Goal: Task Accomplishment & Management: Complete application form

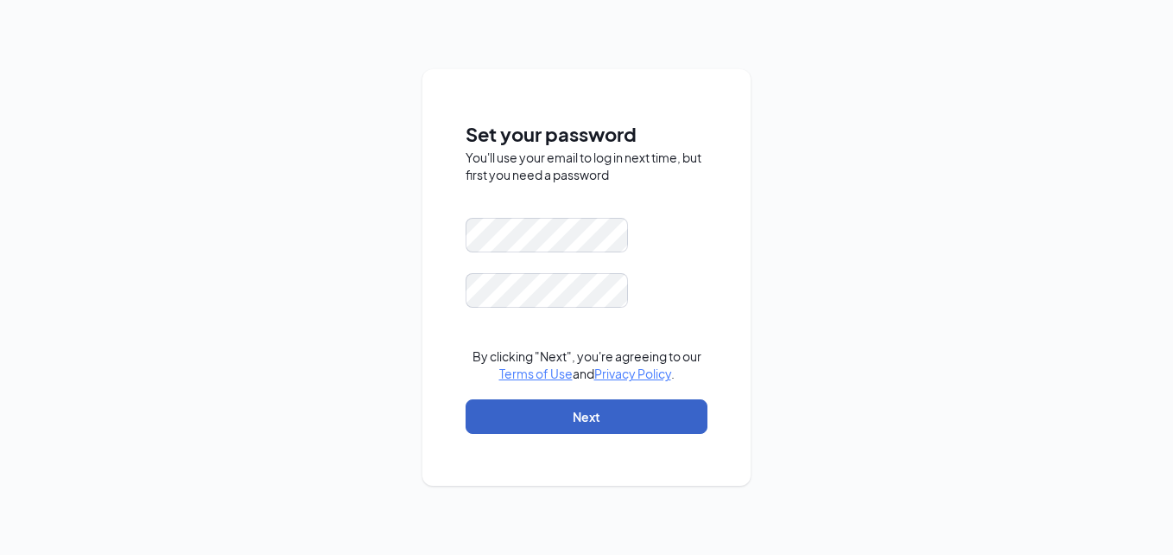
click at [483, 407] on button "Next" at bounding box center [587, 416] width 242 height 35
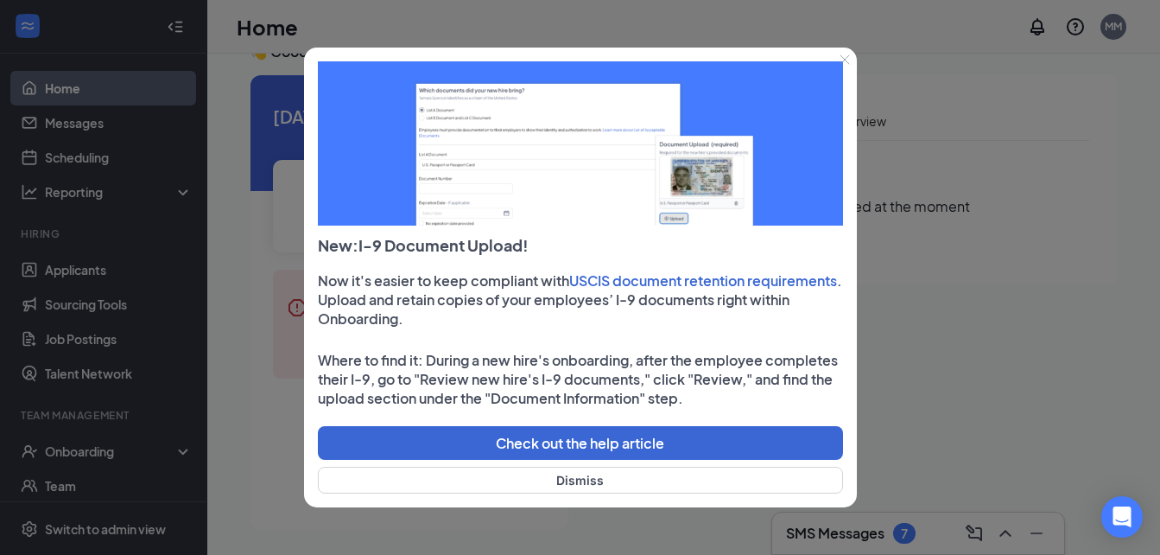
scroll to position [36, 0]
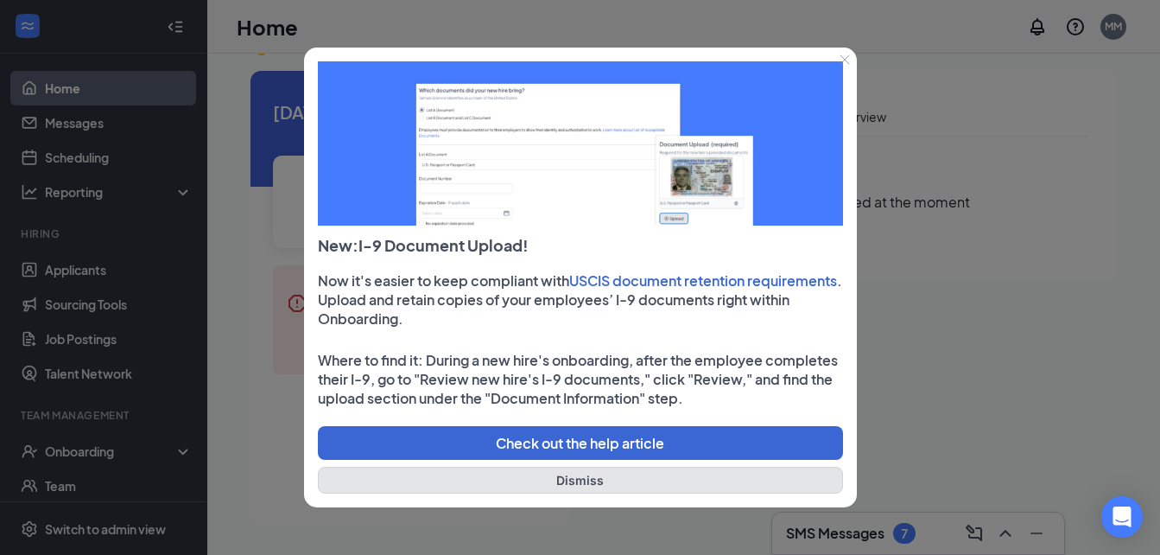
click at [661, 483] on button "Dismiss" at bounding box center [580, 480] width 525 height 27
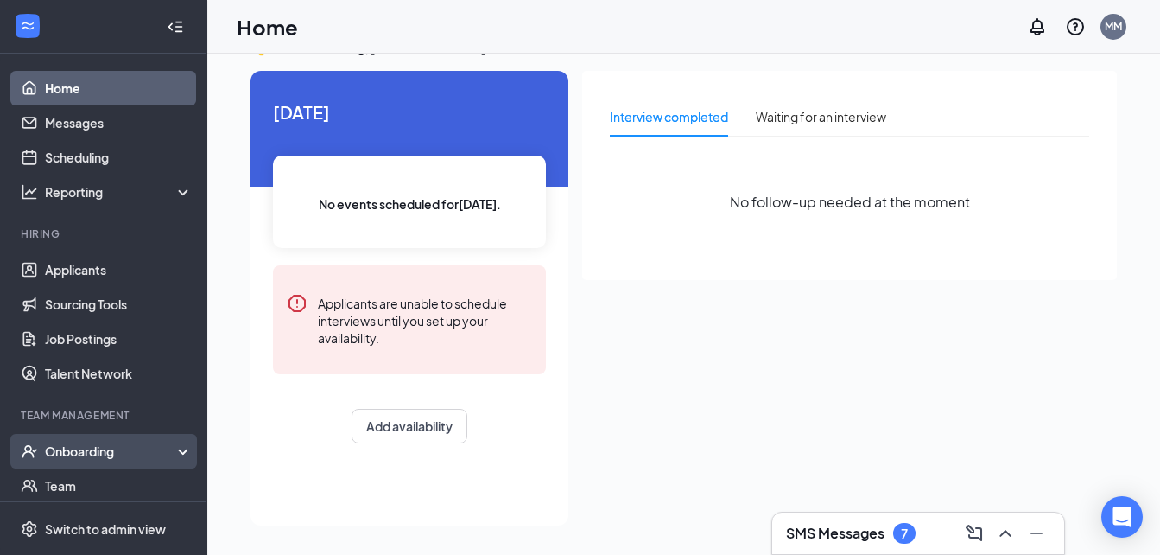
click at [79, 451] on div "Onboarding" at bounding box center [111, 450] width 133 height 17
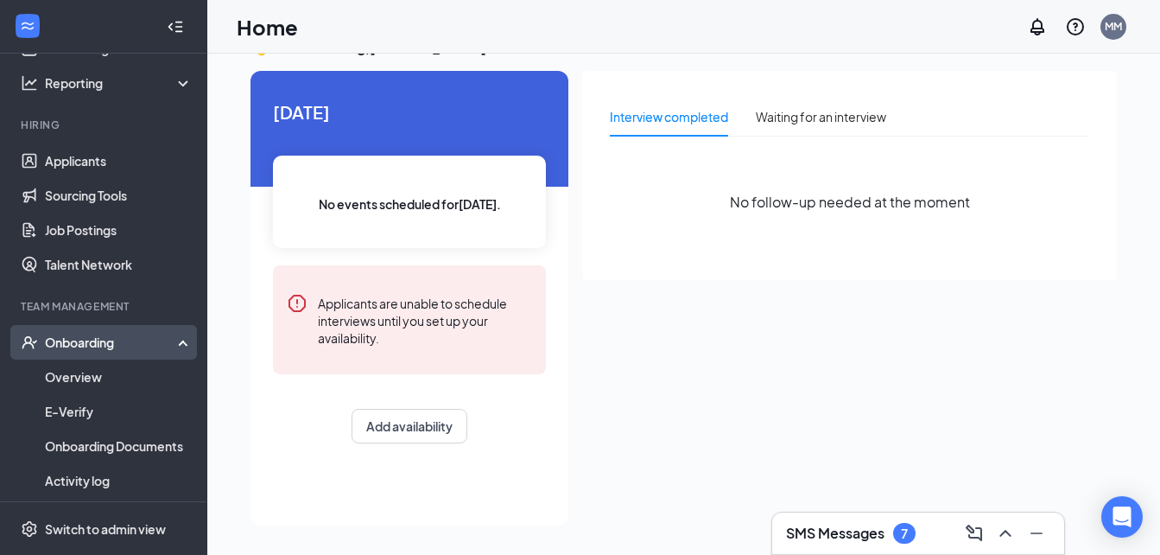
scroll to position [111, 0]
click at [80, 379] on link "Overview" at bounding box center [119, 375] width 148 height 35
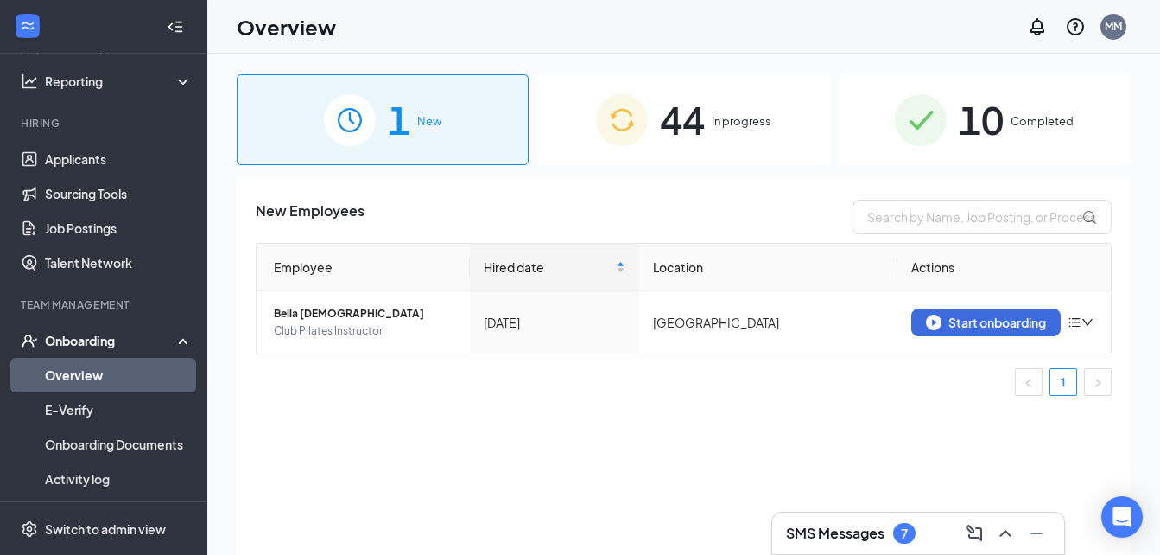
click at [641, 142] on img at bounding box center [622, 120] width 52 height 52
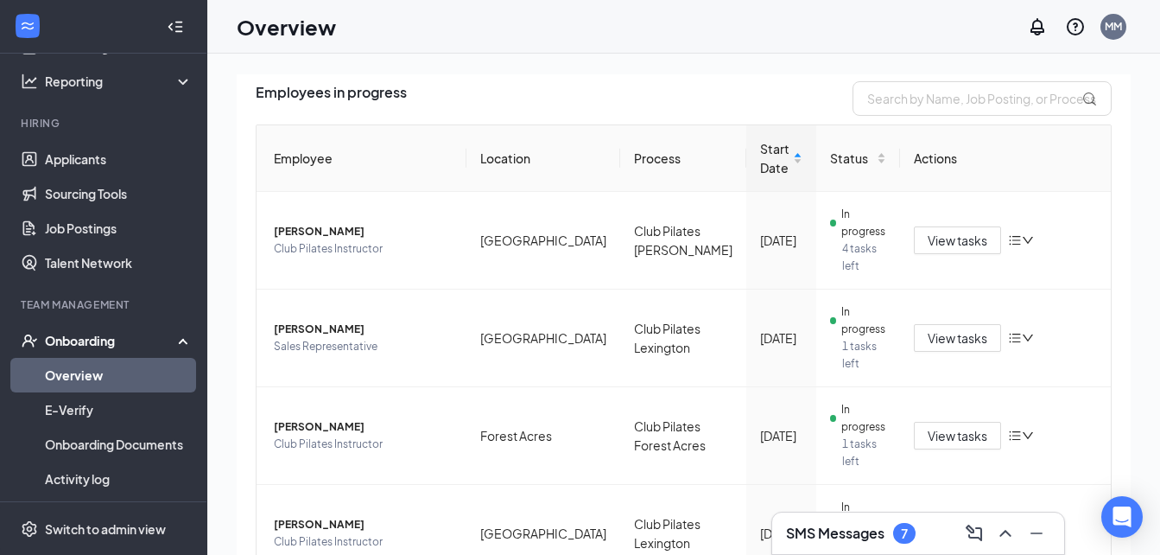
scroll to position [123, 0]
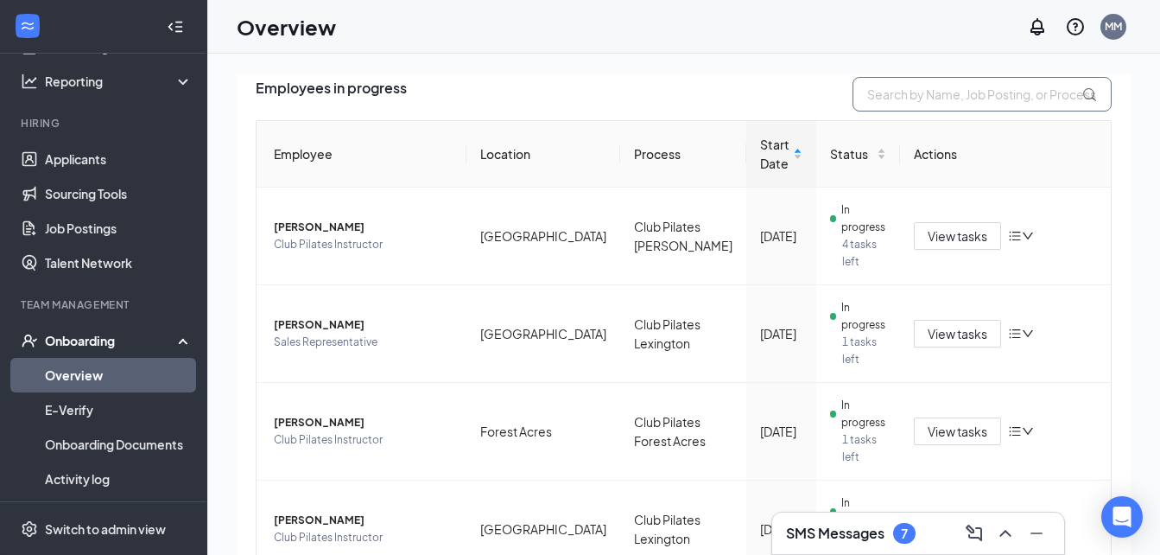
click at [880, 97] on input "text" at bounding box center [982, 94] width 259 height 35
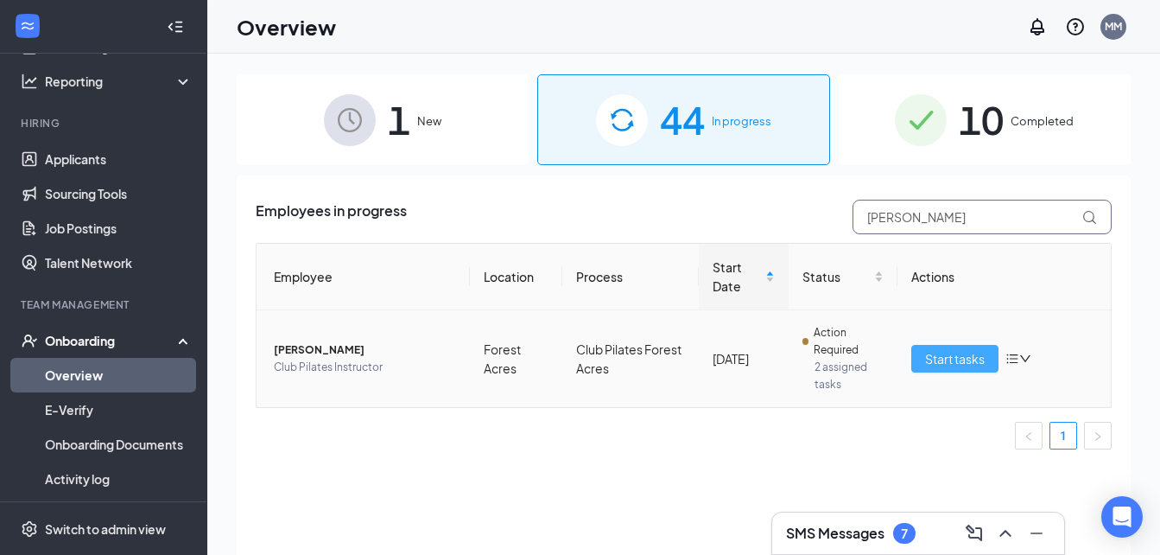
type input "[PERSON_NAME]"
click at [930, 357] on span "Start tasks" at bounding box center [955, 358] width 60 height 19
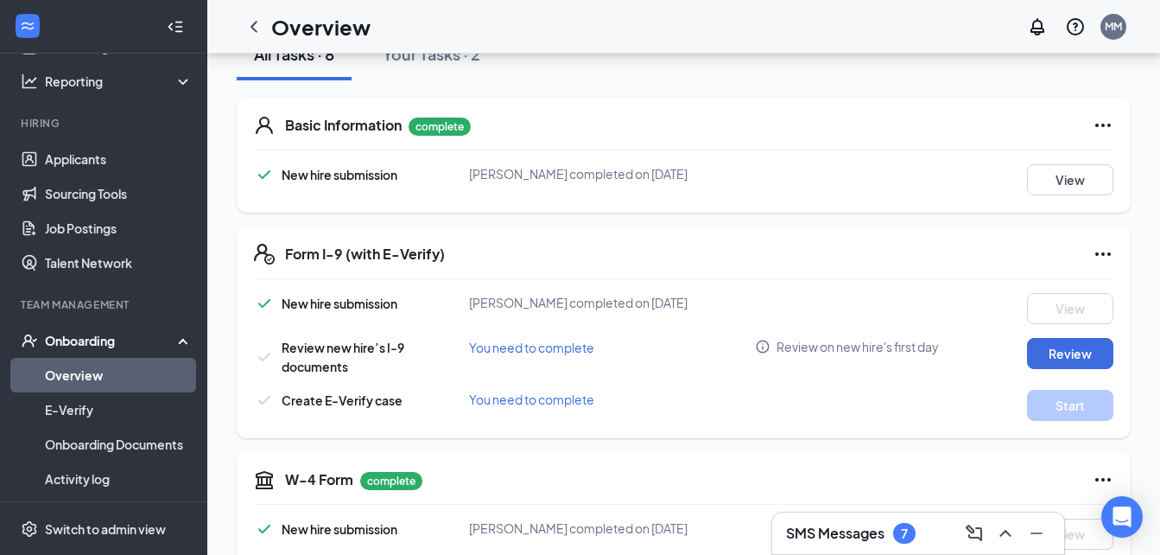
scroll to position [228, 0]
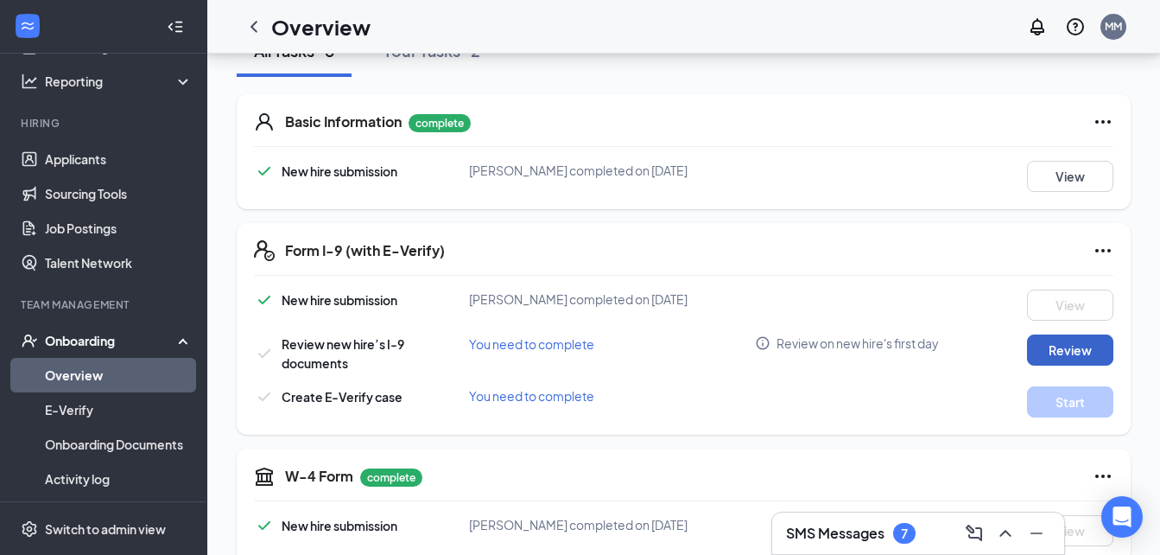
click at [1057, 351] on button "Review" at bounding box center [1070, 349] width 86 height 31
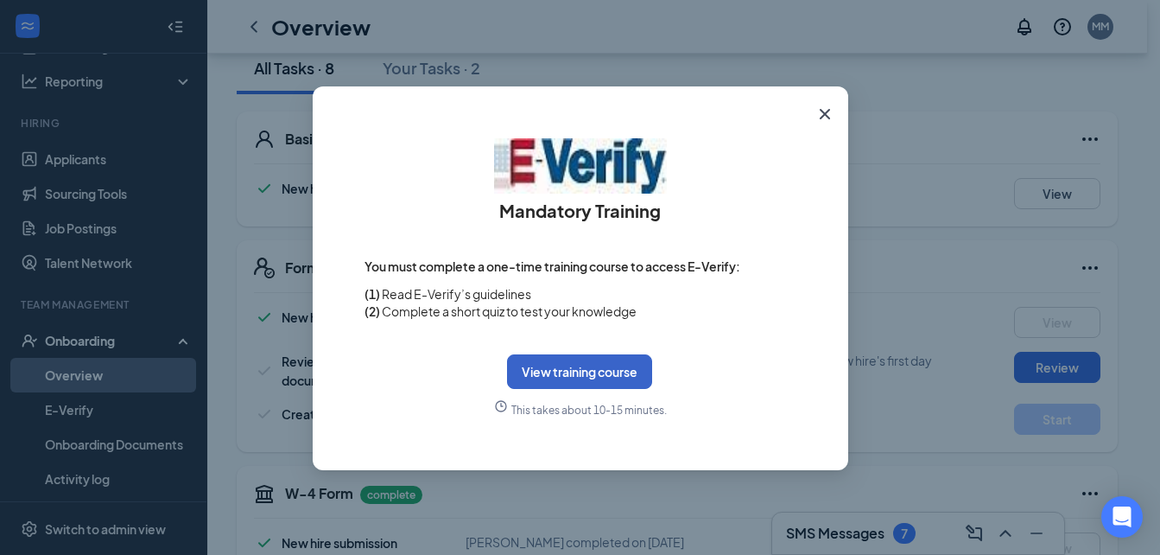
click at [591, 372] on button "View training course" at bounding box center [579, 371] width 145 height 35
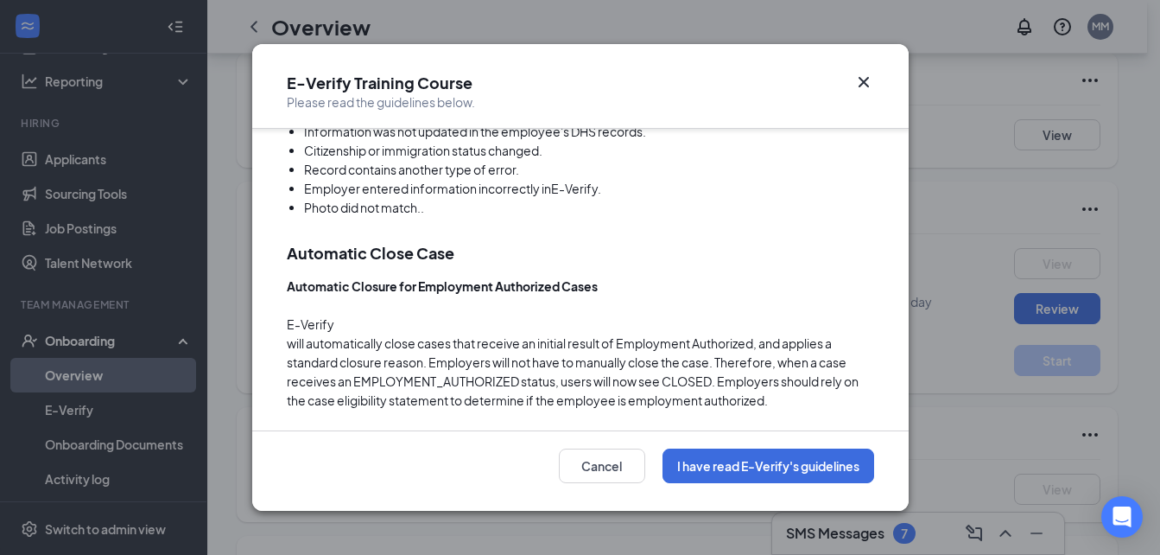
scroll to position [288, 0]
click at [700, 467] on button "I have read E-Verify's guidelines" at bounding box center [769, 465] width 212 height 35
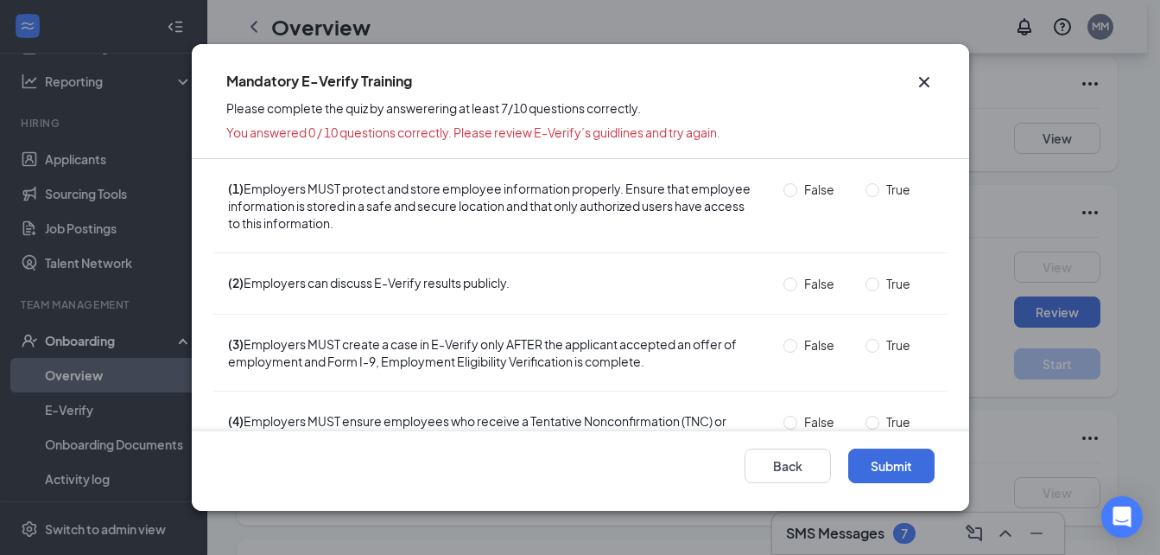
scroll to position [277, 0]
click at [866, 198] on label "True" at bounding box center [892, 189] width 52 height 19
click at [866, 197] on input "True" at bounding box center [873, 190] width 14 height 14
radio input "true"
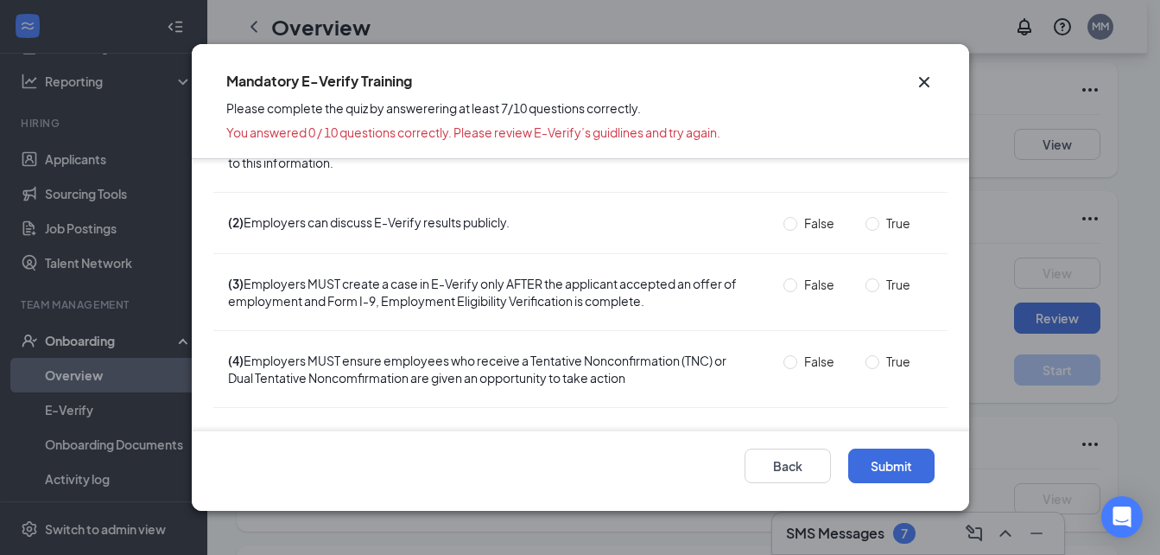
scroll to position [61, 0]
click at [784, 227] on input "False" at bounding box center [791, 223] width 14 height 14
radio input "true"
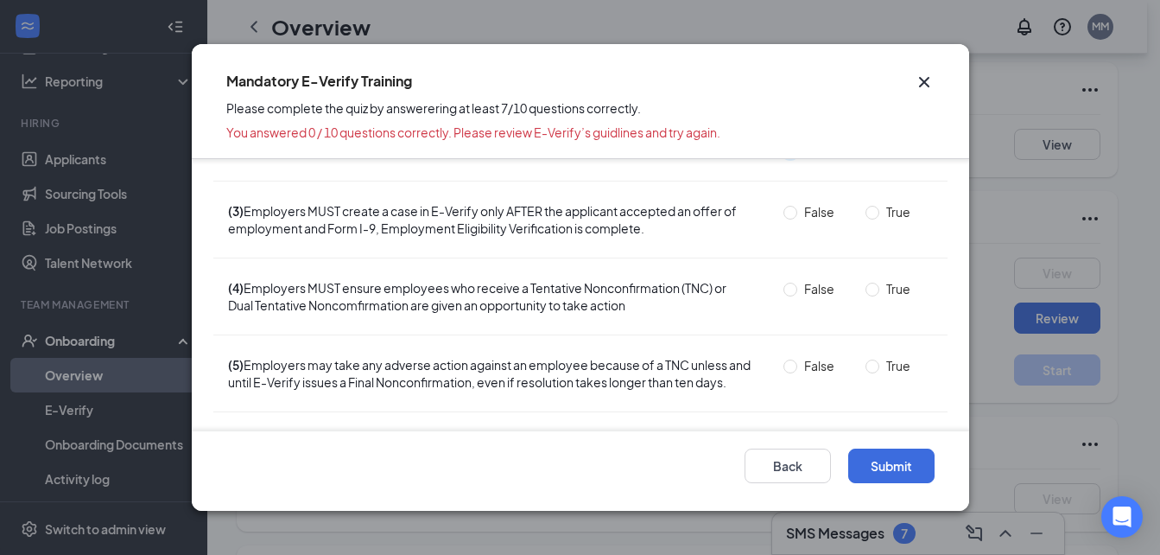
scroll to position [134, 0]
click at [866, 211] on input "True" at bounding box center [873, 212] width 14 height 14
radio input "true"
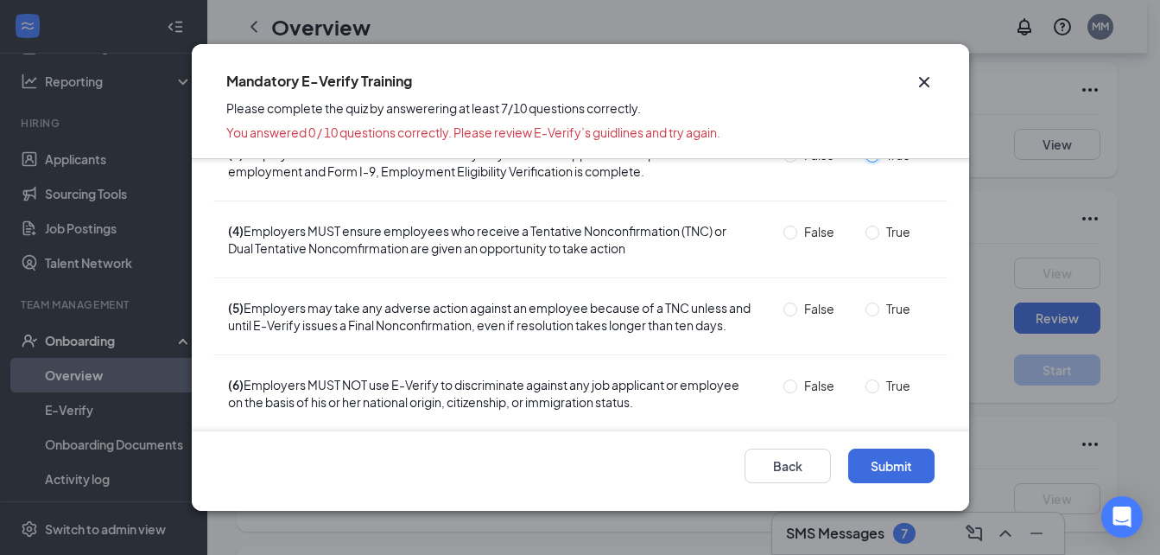
scroll to position [191, 0]
click at [866, 232] on input "True" at bounding box center [873, 232] width 14 height 14
radio input "true"
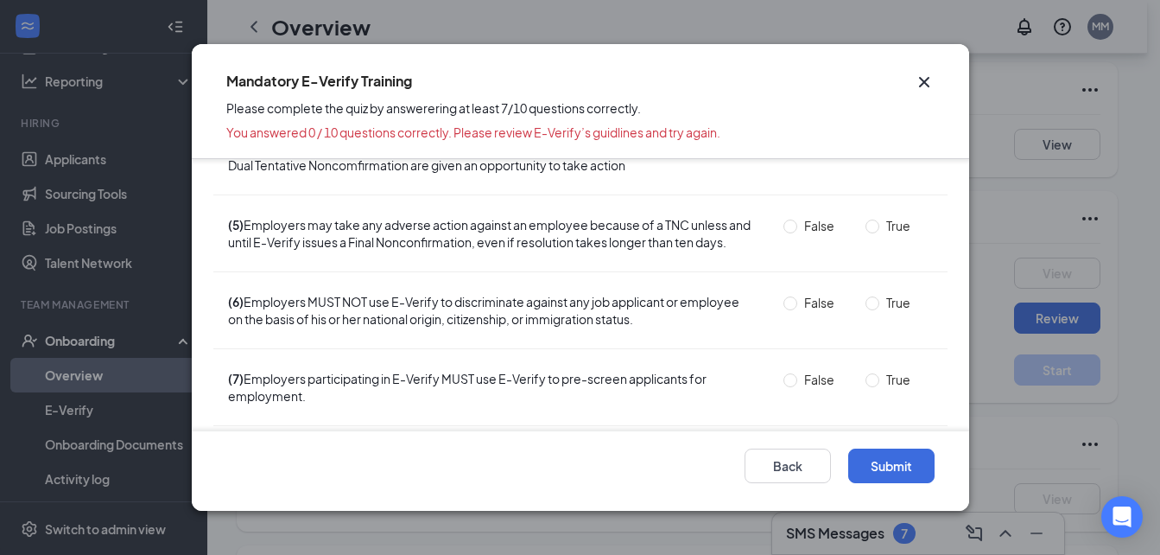
scroll to position [274, 0]
click at [784, 219] on input "False" at bounding box center [791, 226] width 14 height 14
radio input "true"
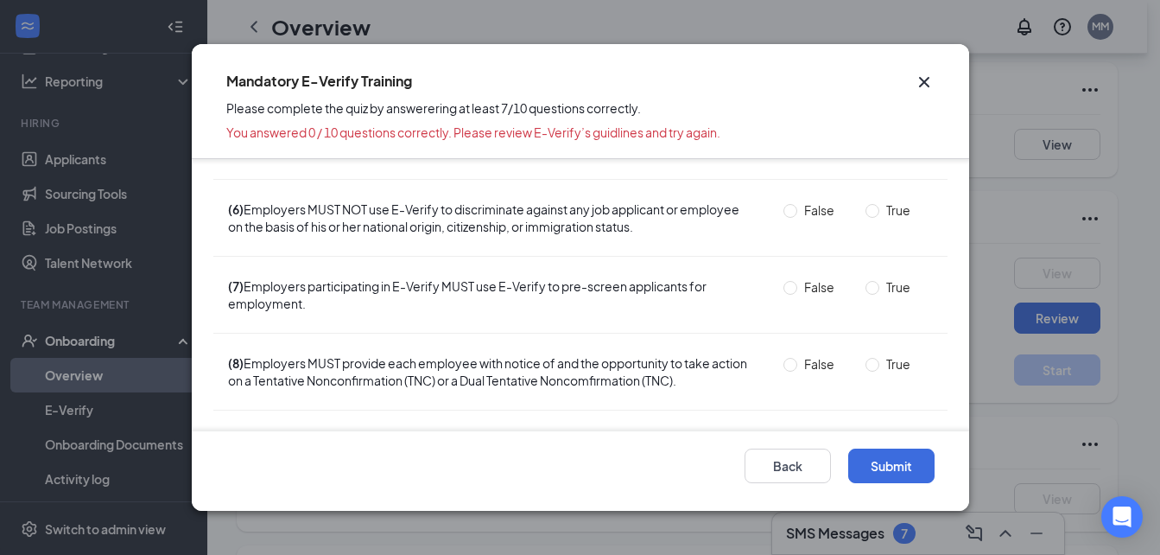
scroll to position [389, 0]
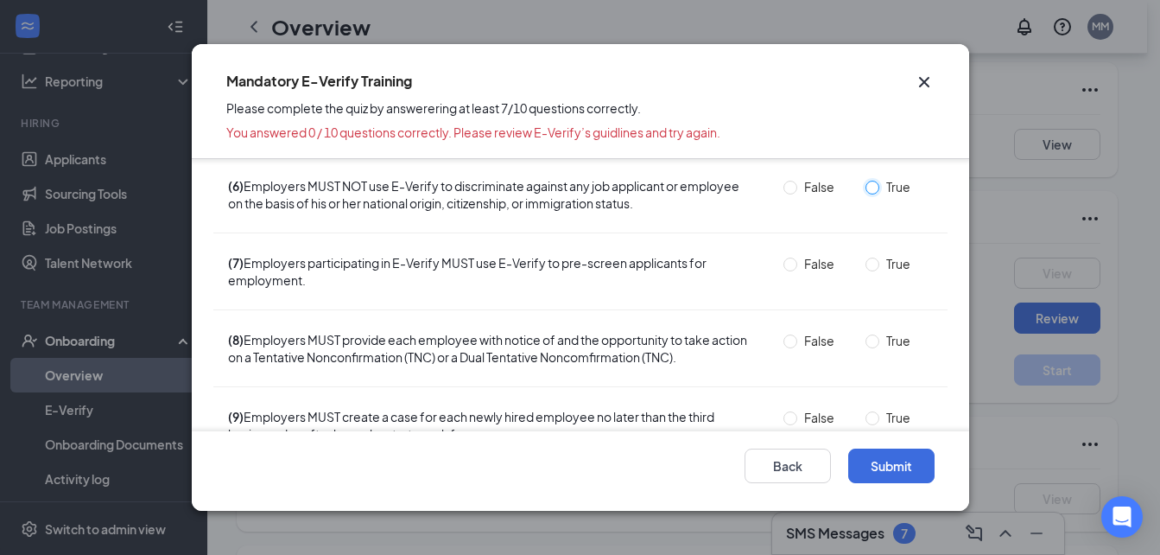
click at [866, 194] on input "True" at bounding box center [873, 188] width 14 height 14
radio input "true"
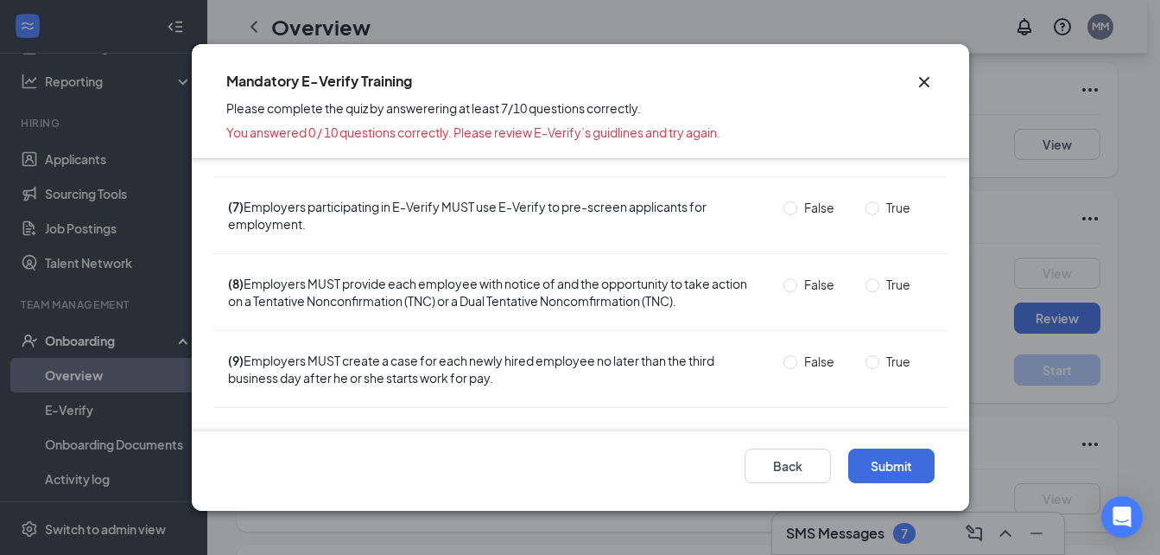
scroll to position [446, 0]
click at [784, 214] on input "False" at bounding box center [791, 207] width 14 height 14
radio input "true"
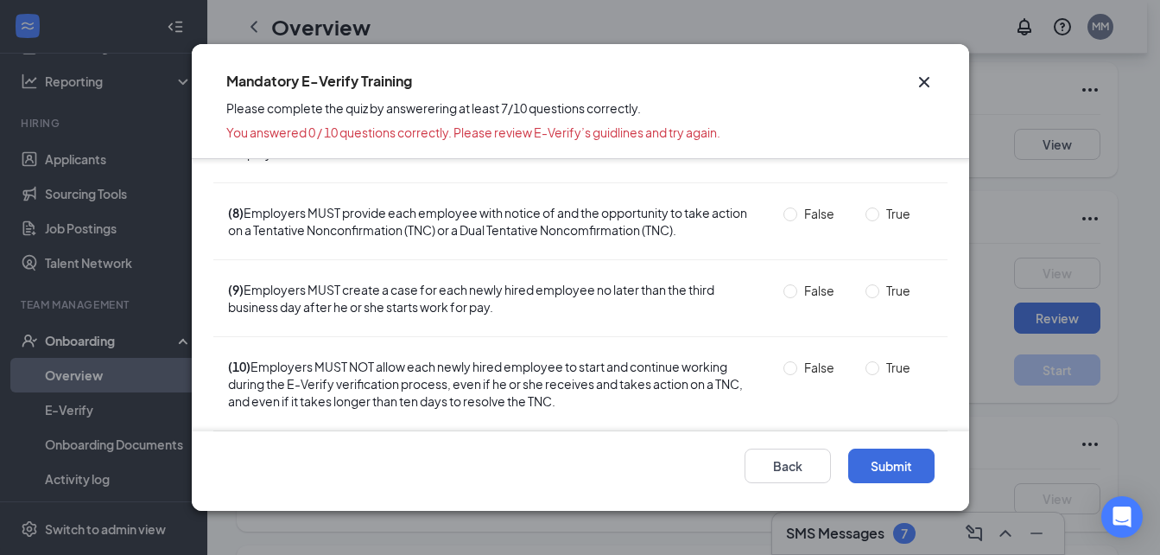
scroll to position [533, 0]
click at [866, 211] on input "True" at bounding box center [873, 213] width 14 height 14
radio input "true"
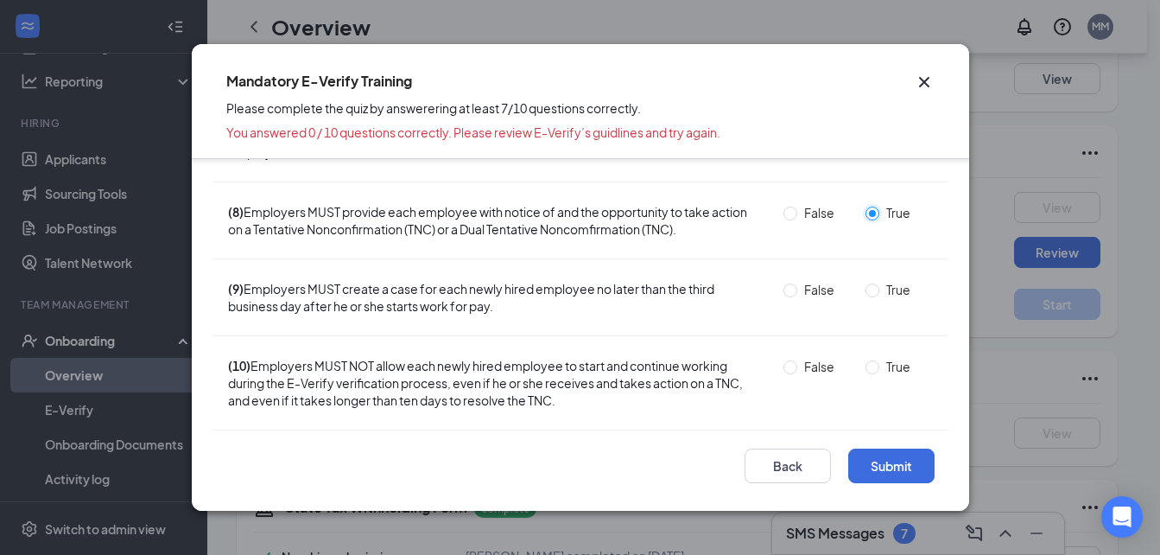
scroll to position [344, 0]
click at [866, 290] on input "True" at bounding box center [873, 290] width 14 height 14
radio input "true"
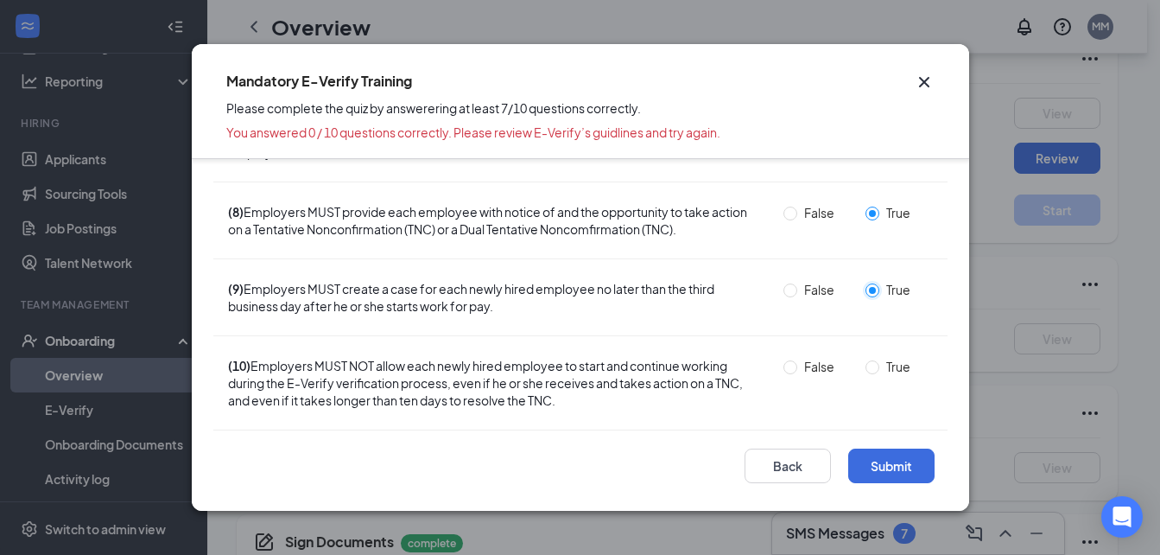
scroll to position [438, 0]
click at [784, 365] on input "False" at bounding box center [791, 367] width 14 height 14
radio input "true"
click at [880, 466] on button "Submit" at bounding box center [891, 465] width 86 height 35
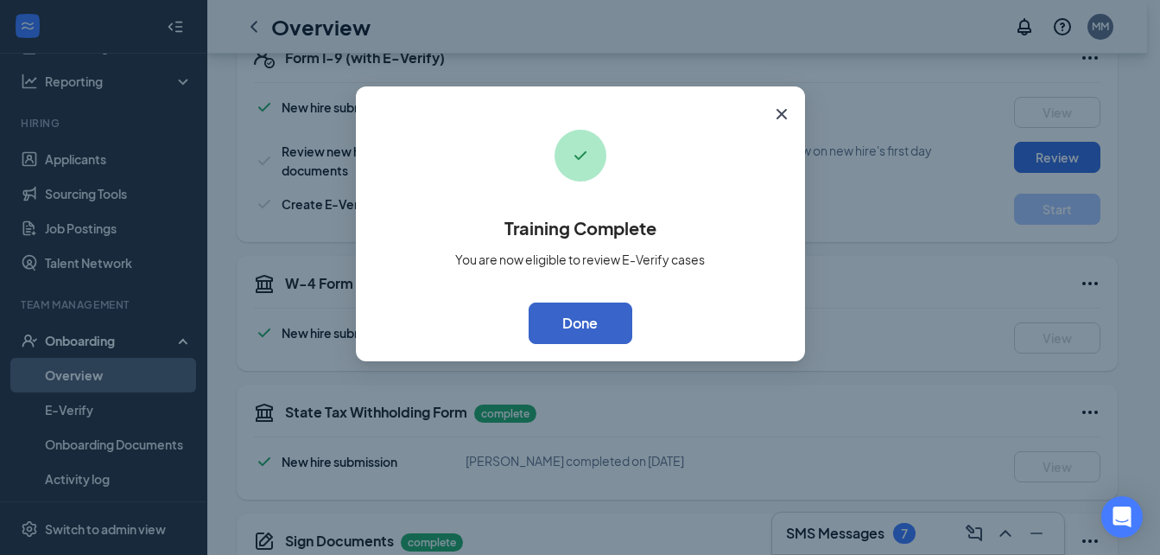
click at [578, 327] on button "Done" at bounding box center [581, 322] width 104 height 41
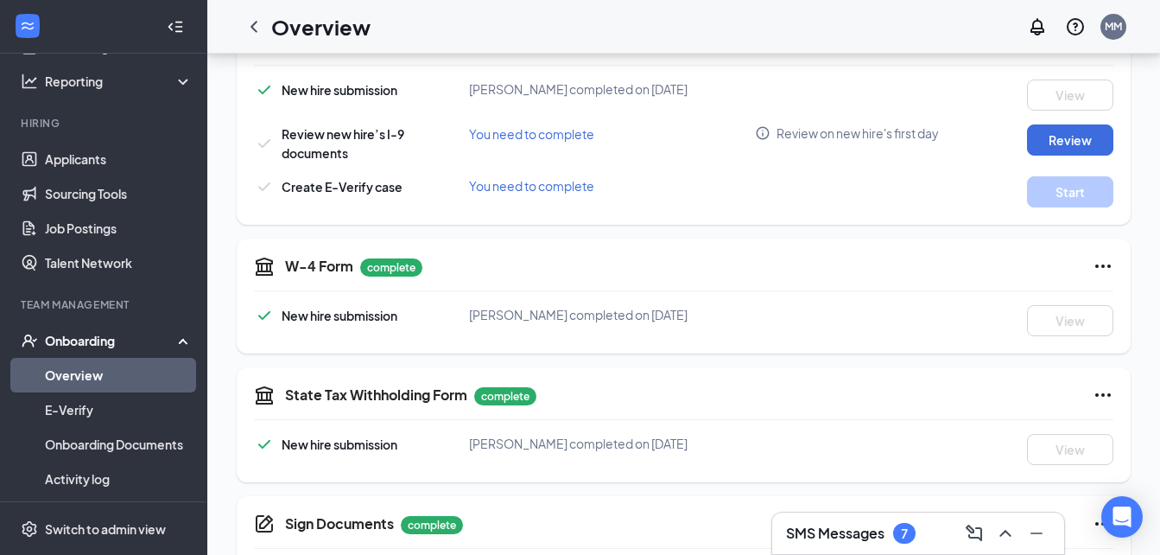
click at [768, 136] on icon "Info" at bounding box center [763, 133] width 13 height 13
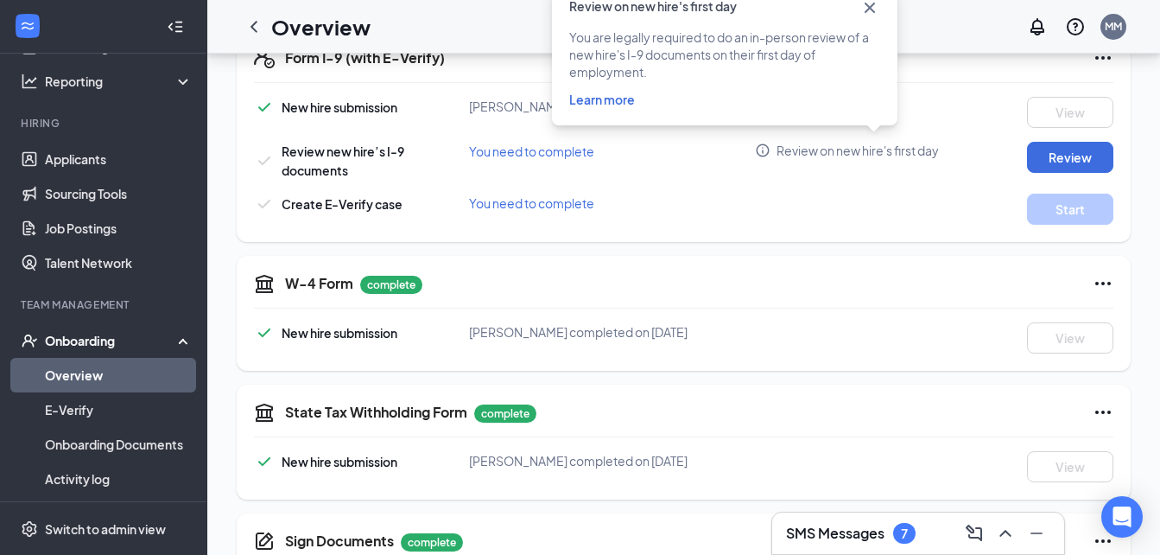
scroll to position [420, 0]
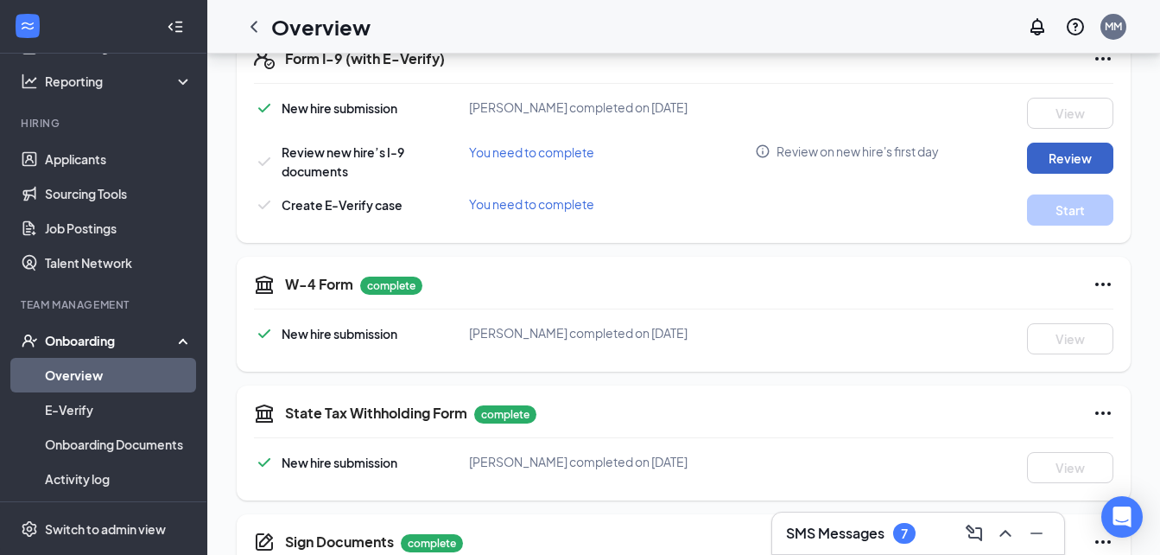
click at [1040, 157] on button "Review" at bounding box center [1070, 158] width 86 height 31
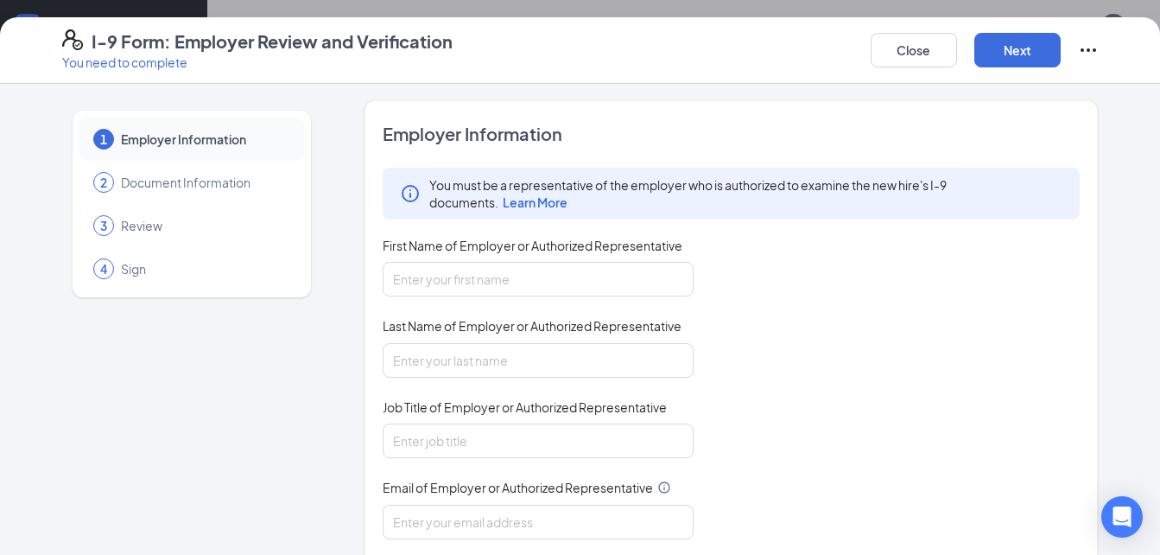
scroll to position [0, 0]
click at [895, 60] on button "Close" at bounding box center [914, 50] width 86 height 35
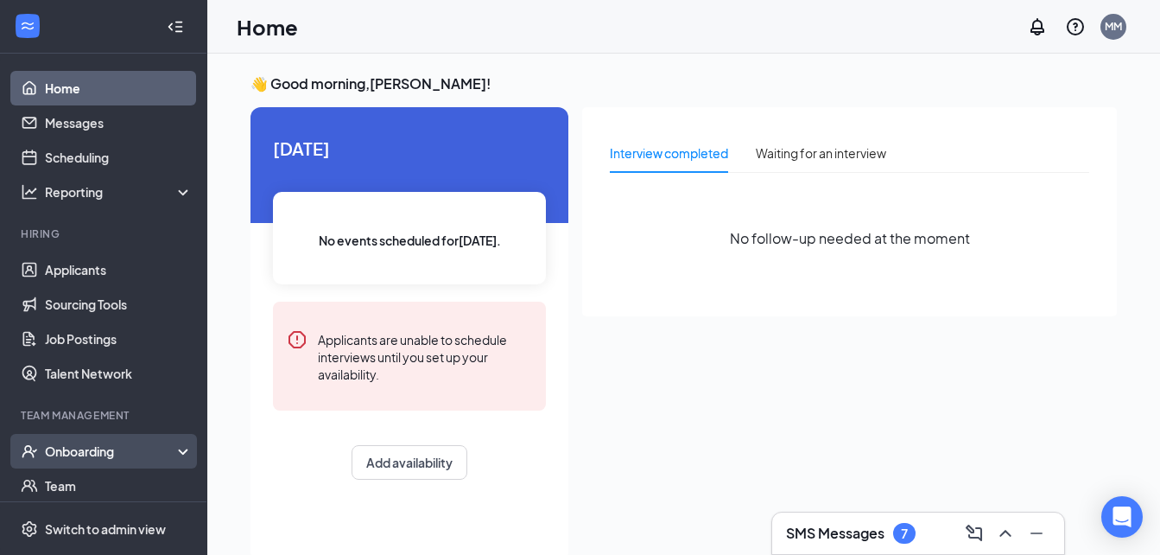
click at [88, 456] on div "Onboarding" at bounding box center [111, 450] width 133 height 17
click at [86, 484] on link "Overview" at bounding box center [119, 485] width 148 height 35
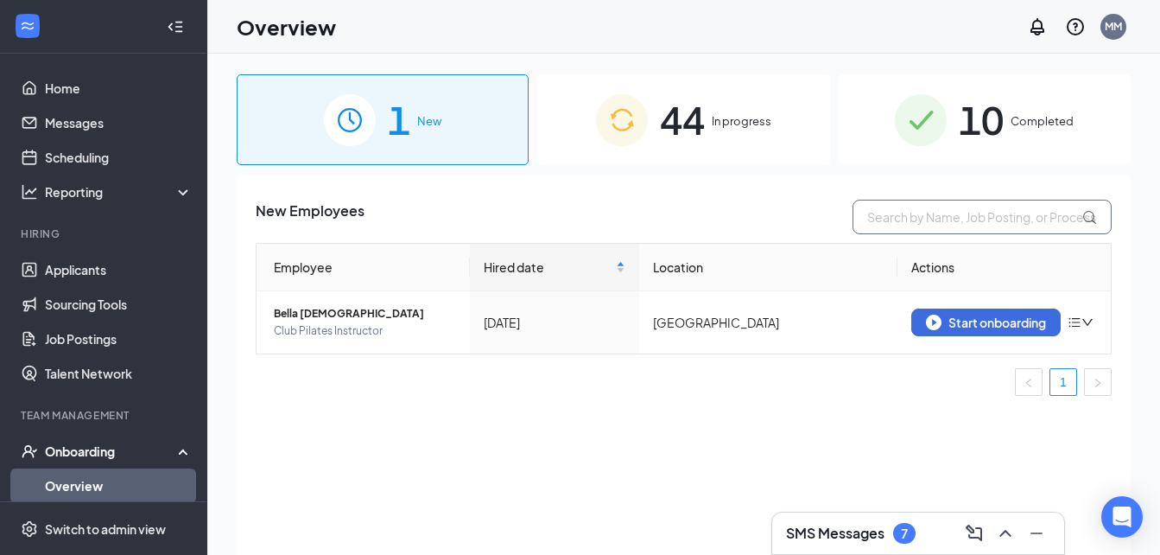
click at [915, 225] on input "text" at bounding box center [982, 217] width 259 height 35
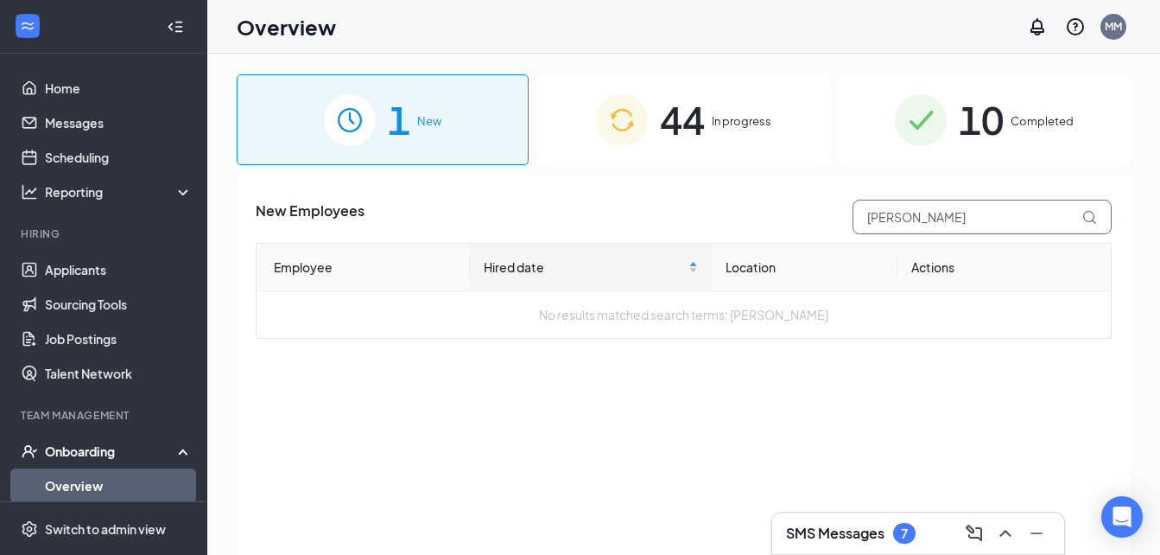
type input "[PERSON_NAME]"
click at [996, 105] on span "10" at bounding box center [981, 120] width 45 height 60
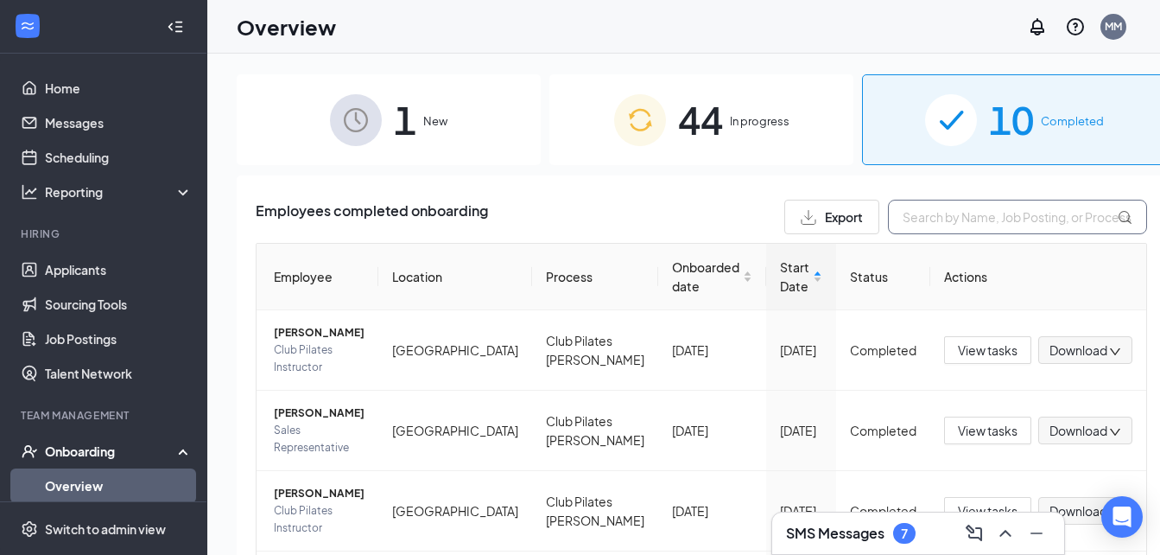
click at [888, 207] on input "text" at bounding box center [1017, 217] width 259 height 35
type input "[PERSON_NAME]"
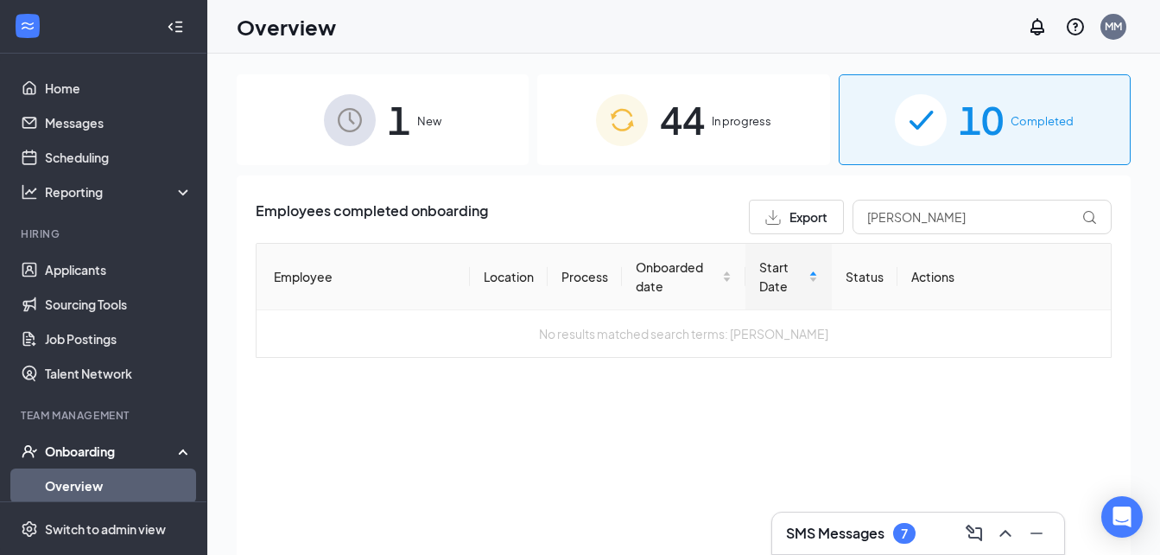
click at [643, 119] on img at bounding box center [622, 120] width 52 height 52
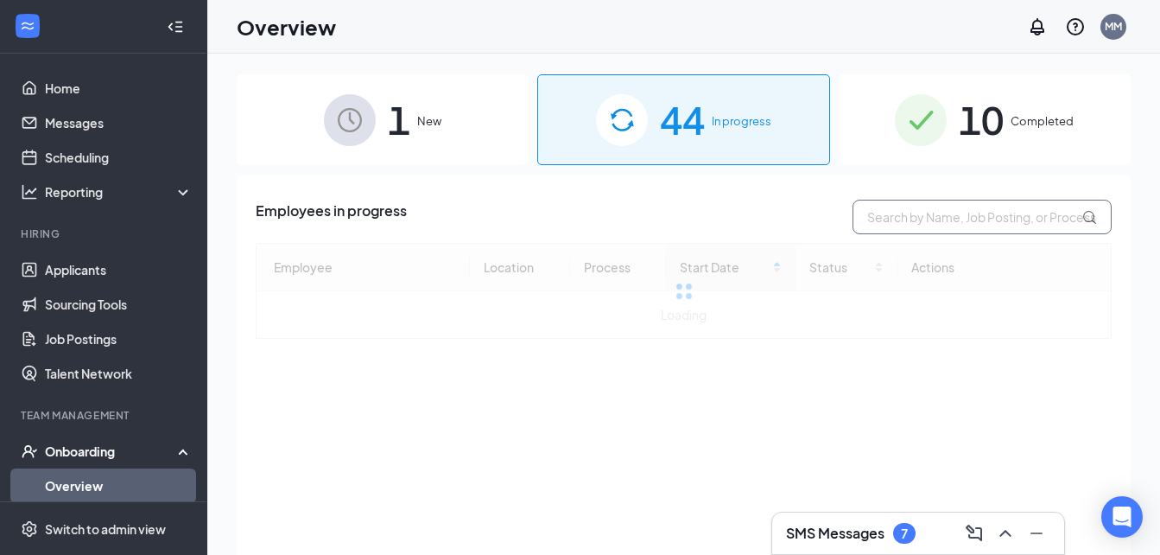
click at [873, 213] on input "text" at bounding box center [982, 217] width 259 height 35
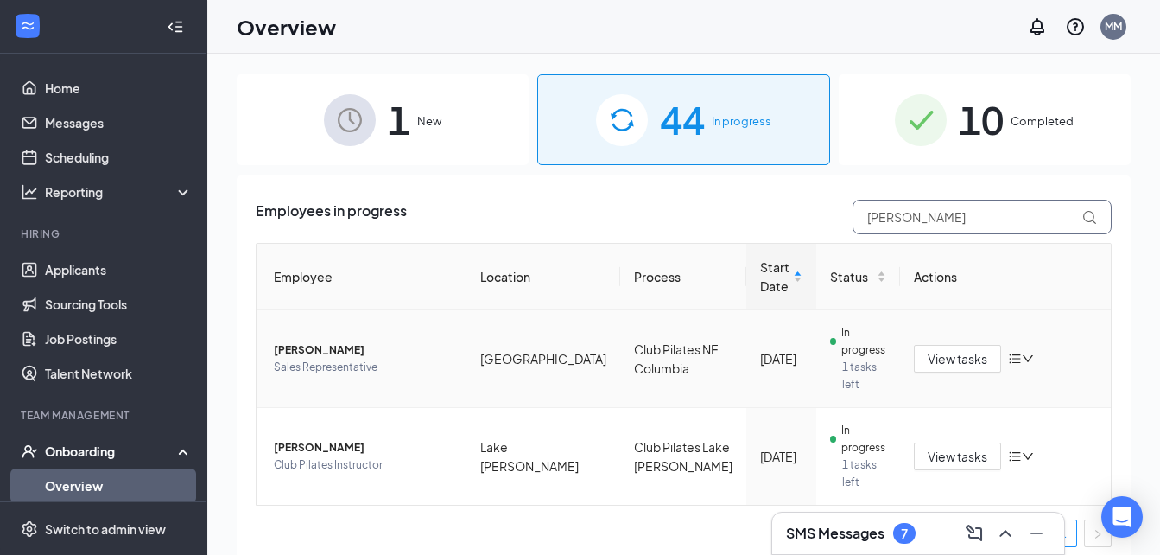
scroll to position [10, 0]
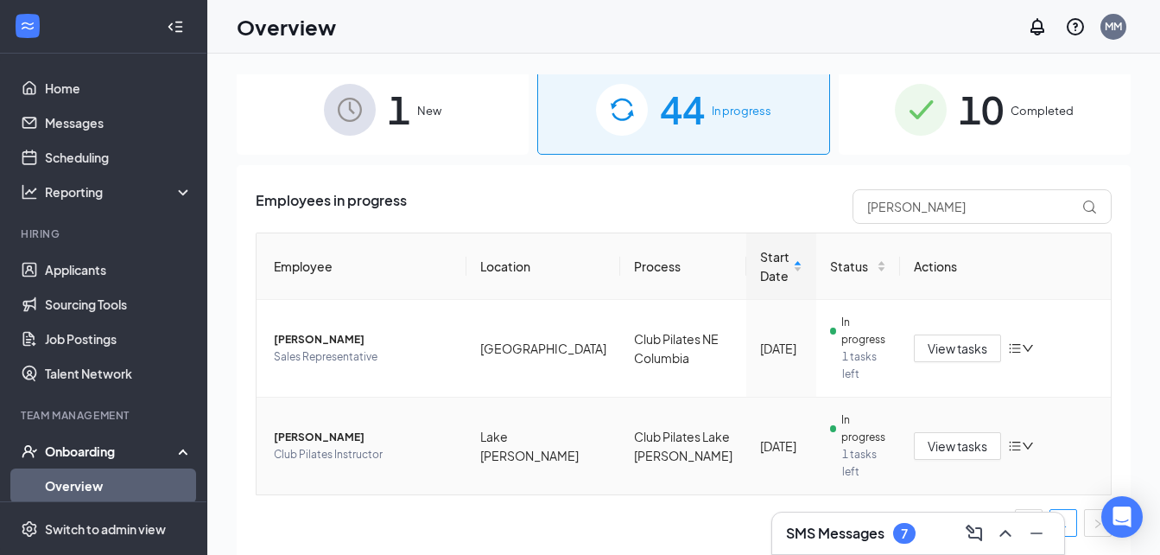
click at [302, 432] on span "Bridget G McFall" at bounding box center [363, 437] width 179 height 17
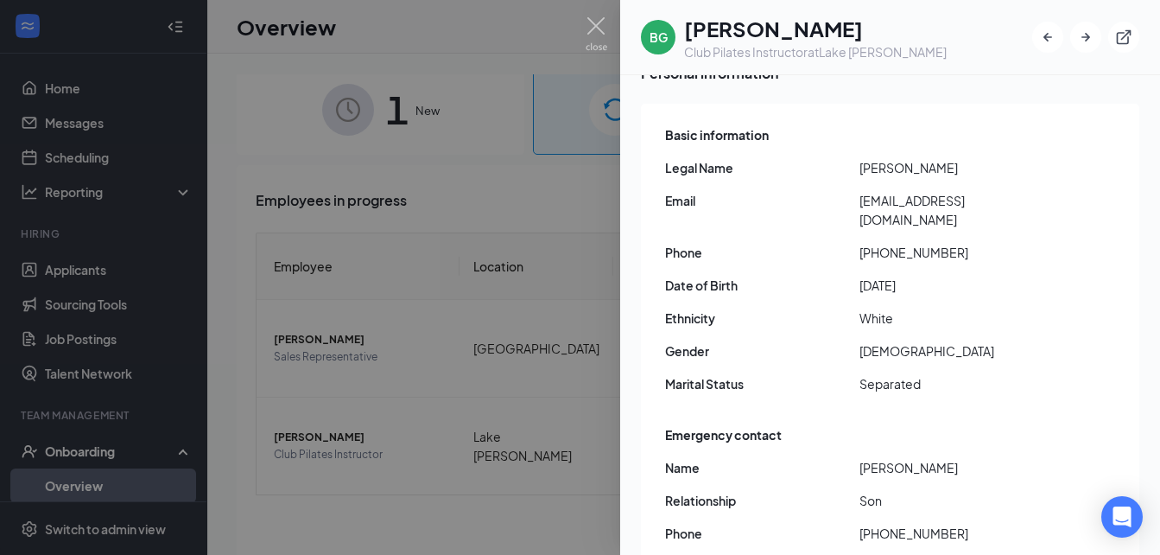
scroll to position [153, 0]
click at [486, 143] on div at bounding box center [580, 277] width 1160 height 555
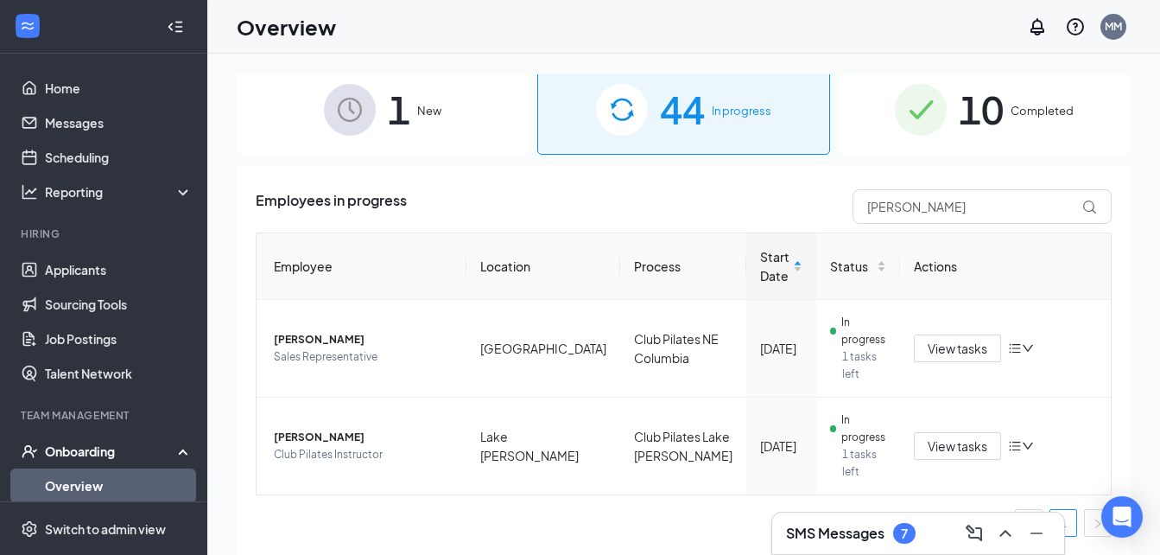
click at [506, 181] on div "Employees in progress bridget Employee Location Process Start Date Status Actio…" at bounding box center [684, 381] width 894 height 433
click at [167, 18] on icon "Collapse" at bounding box center [175, 26] width 17 height 17
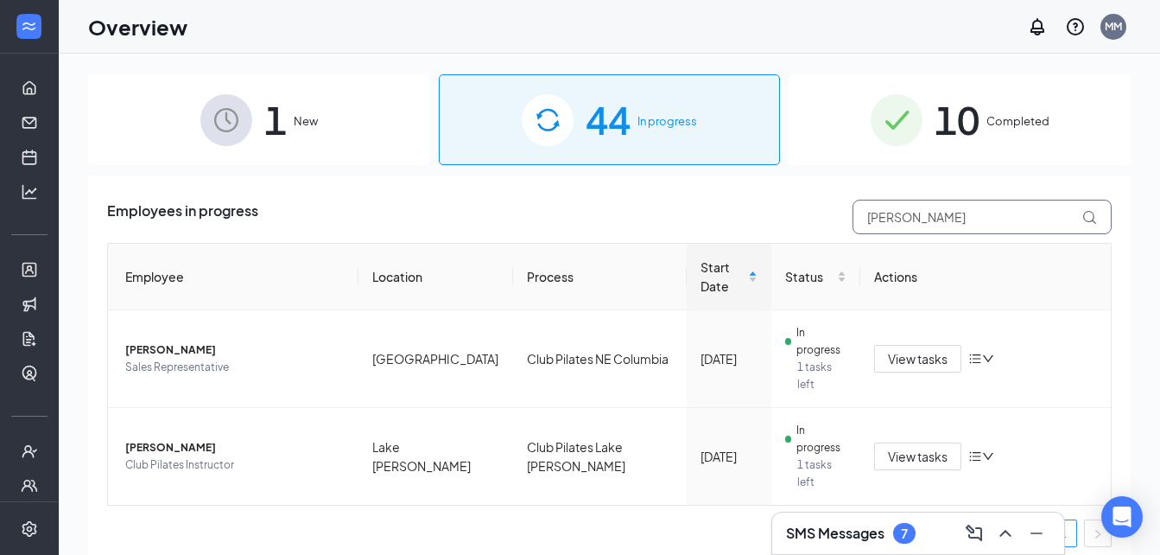
click at [925, 215] on input "bridget" at bounding box center [982, 217] width 259 height 35
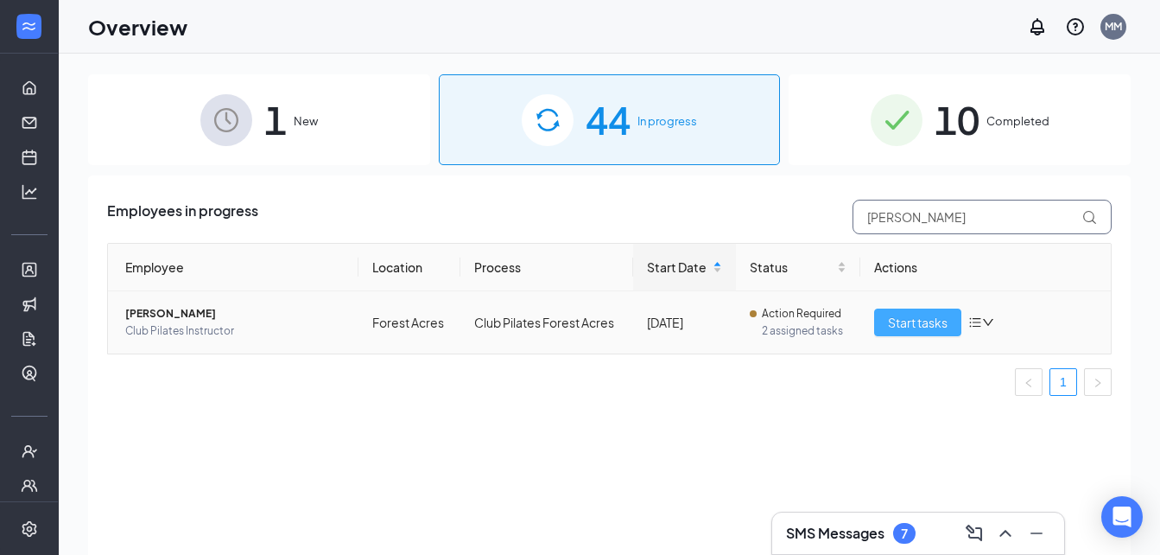
type input "[PERSON_NAME]"
click at [897, 327] on span "Start tasks" at bounding box center [918, 322] width 60 height 19
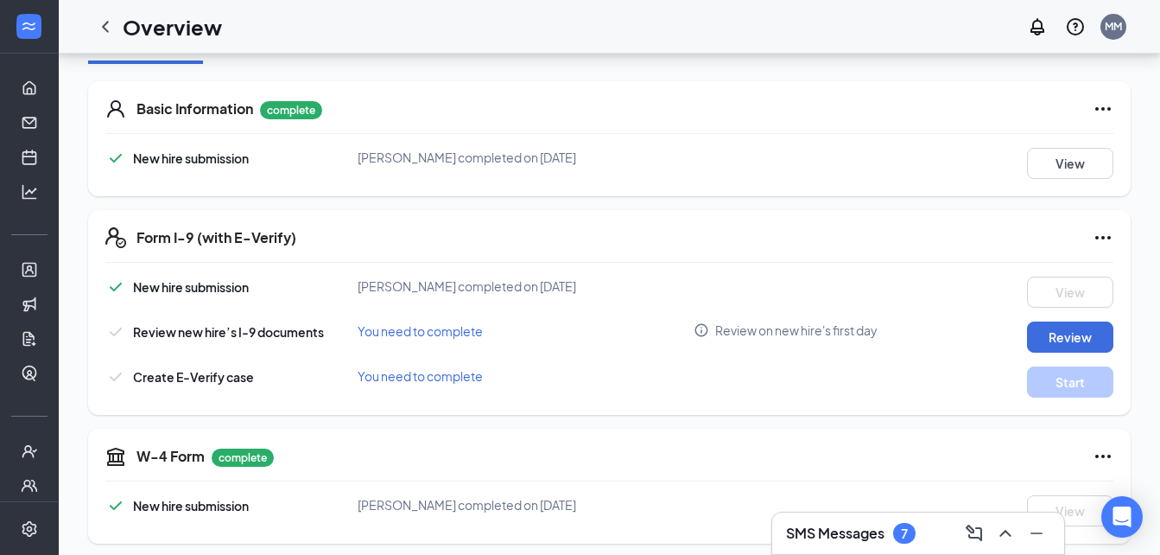
scroll to position [242, 0]
click at [1059, 339] on button "Review" at bounding box center [1070, 336] width 86 height 31
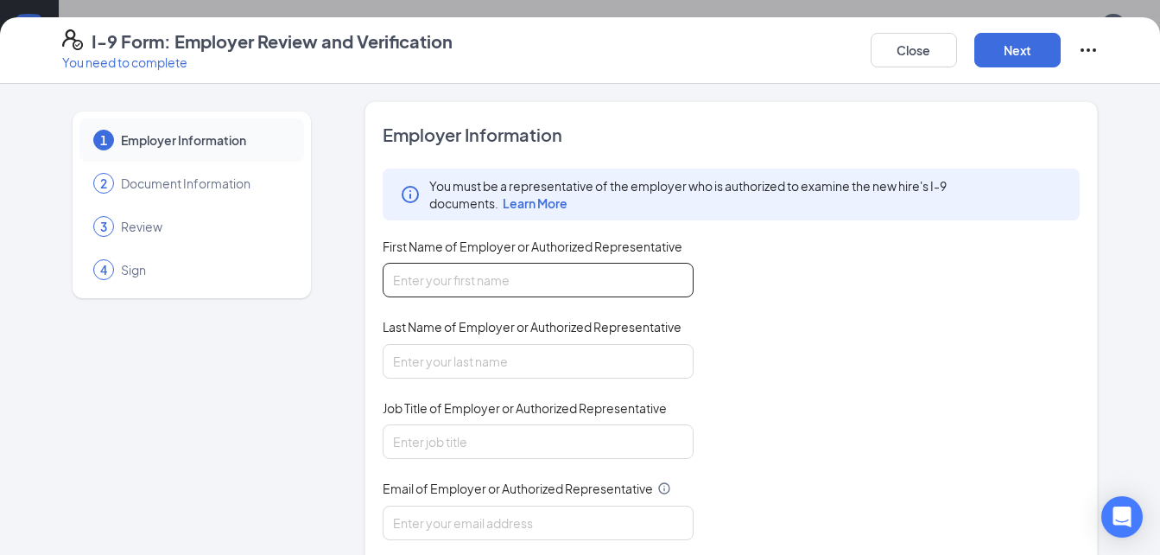
click at [576, 288] on input "First Name of Employer or Authorized Representative" at bounding box center [538, 280] width 311 height 35
type input "Morgan"
type input "Muench"
type input "Instructor Manager"
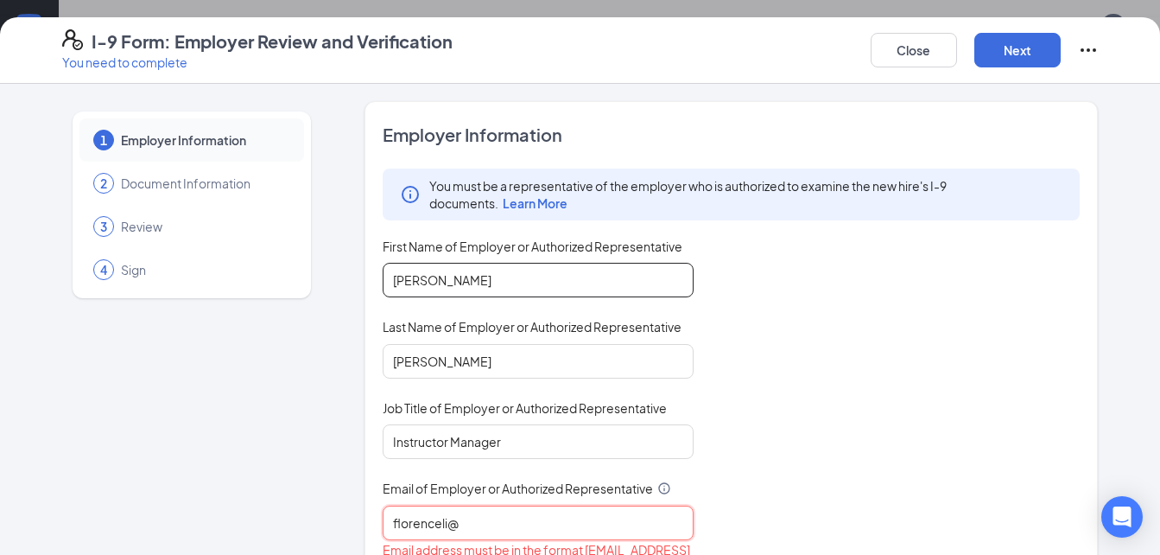
type input "florenceli@clubpilates.com"
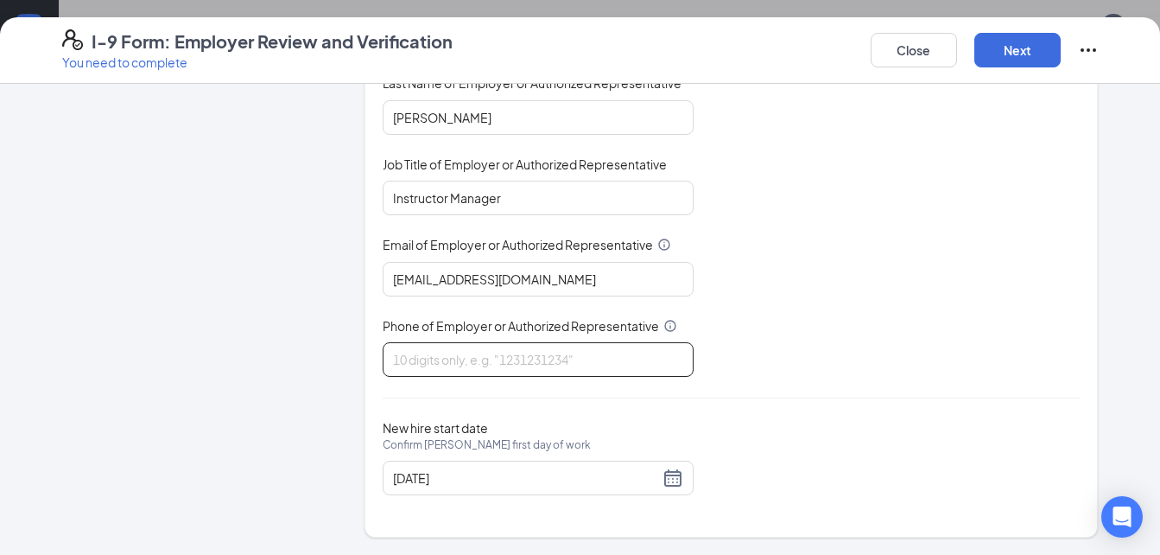
scroll to position [303, 0]
type input "6"
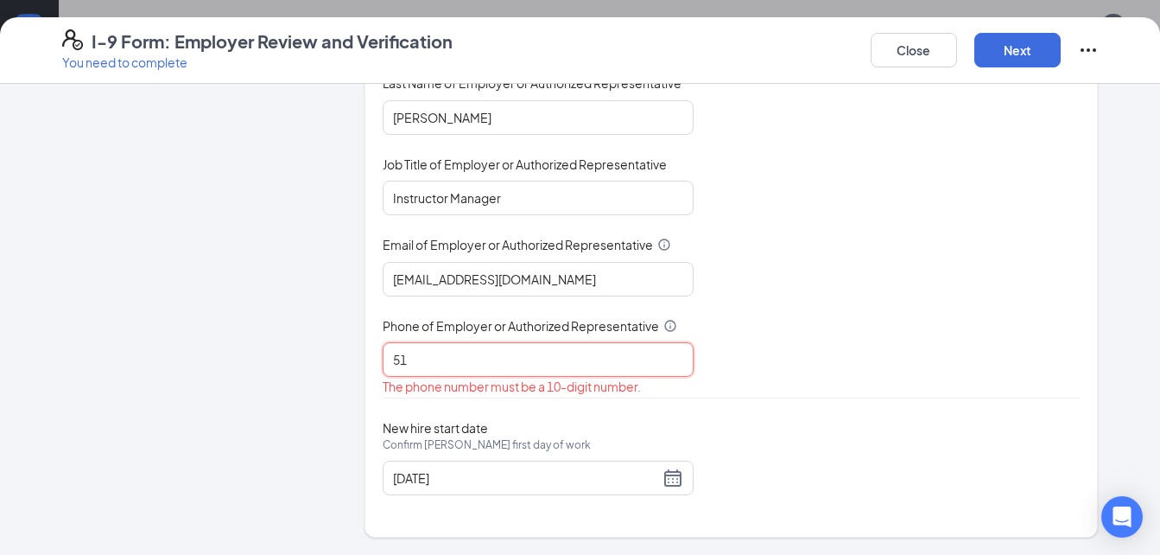
scroll to position [244, 0]
type input "5126268858"
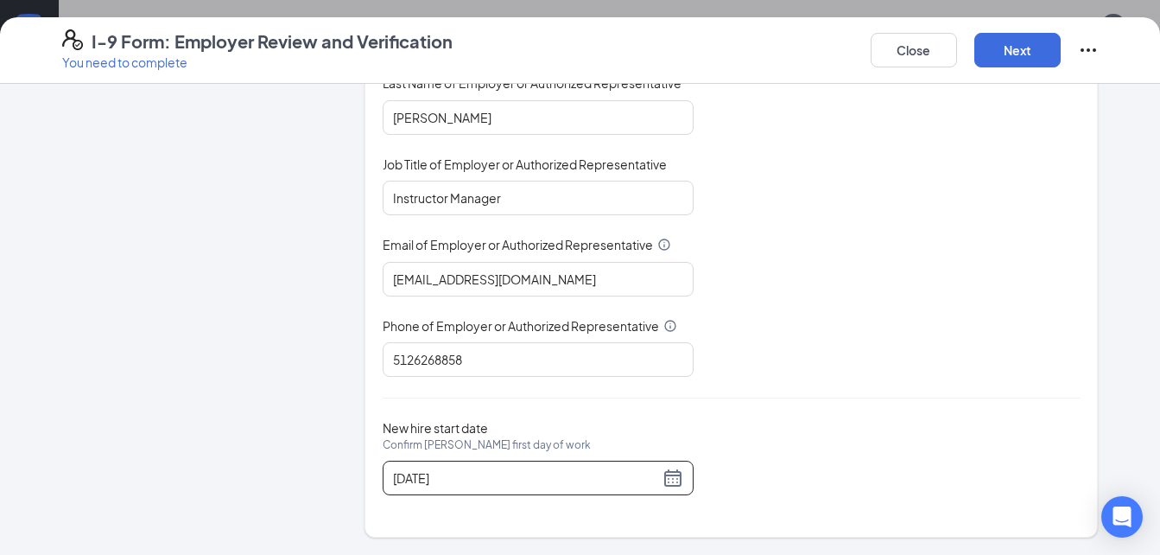
scroll to position [429, 0]
click at [1012, 37] on button "Next" at bounding box center [1018, 50] width 86 height 35
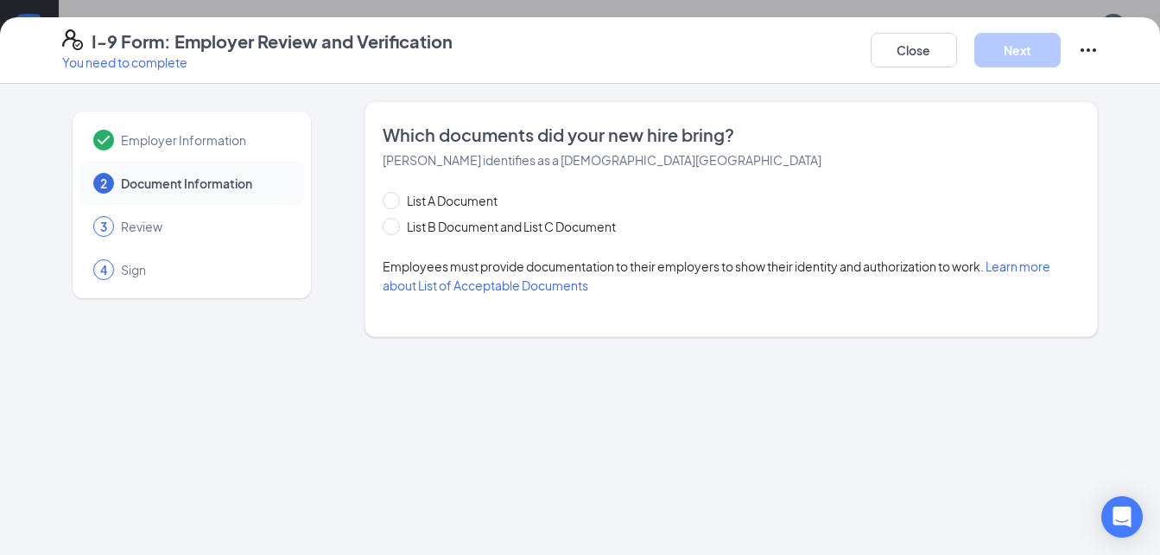
scroll to position [0, 0]
